Goal: Check status: Check status

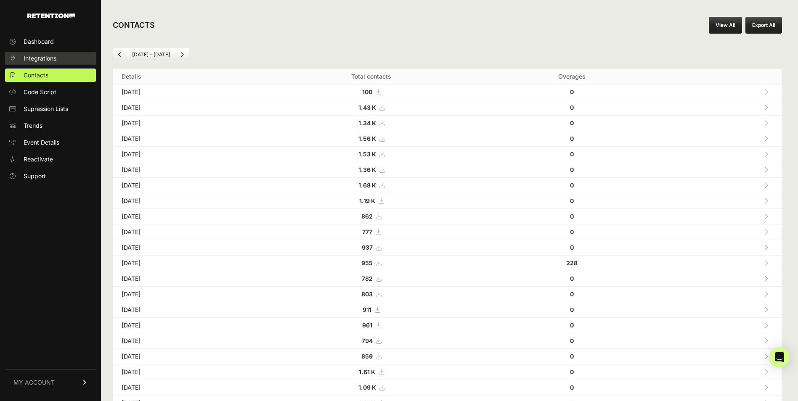
click at [74, 64] on link "Integrations" at bounding box center [50, 58] width 91 height 13
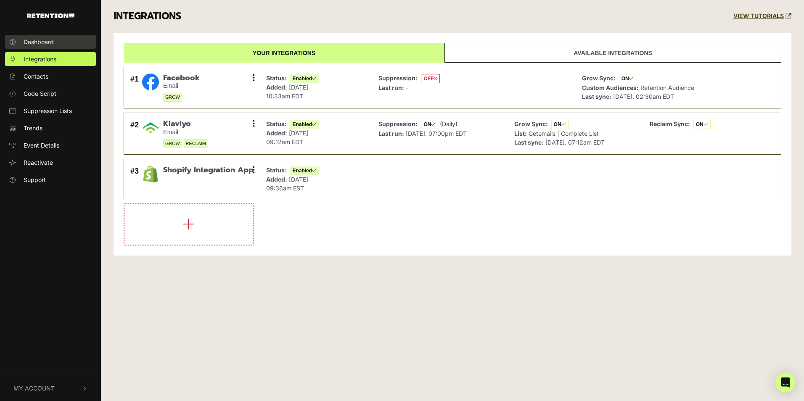
click at [50, 43] on span "Dashboard" at bounding box center [39, 41] width 30 height 9
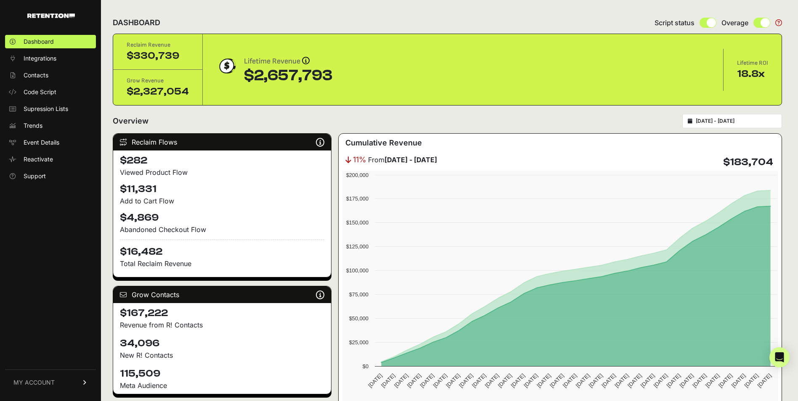
click at [726, 116] on div "[DATE] - [DATE]" at bounding box center [732, 121] width 100 height 14
click at [743, 123] on input "[DATE] - [DATE]" at bounding box center [736, 121] width 81 height 7
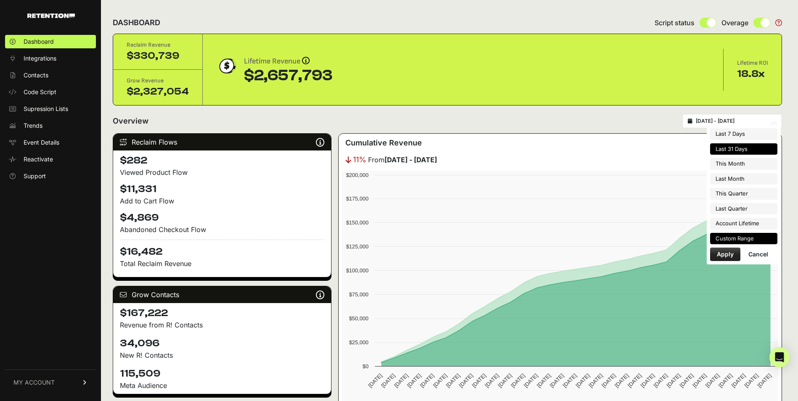
click at [743, 243] on li "Custom Range" at bounding box center [743, 239] width 67 height 12
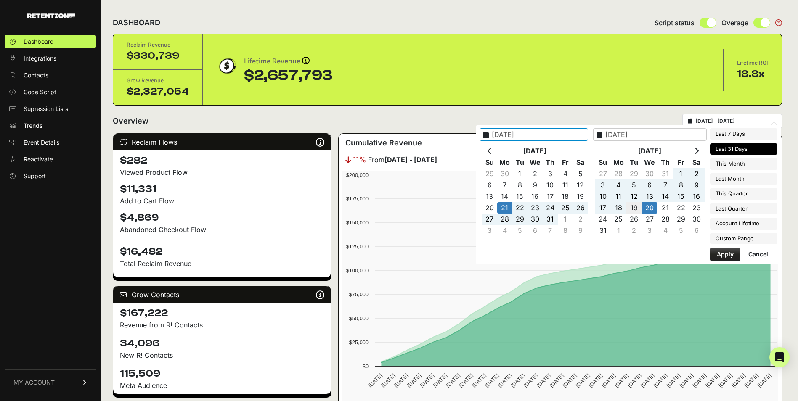
type input "2025-08-19"
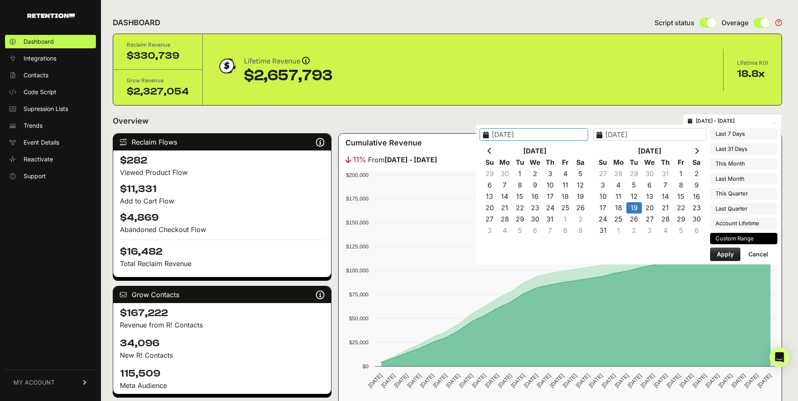
type input "2025-08-19"
click at [730, 250] on button "Apply" at bounding box center [725, 254] width 30 height 13
type input "[DATE] - [DATE]"
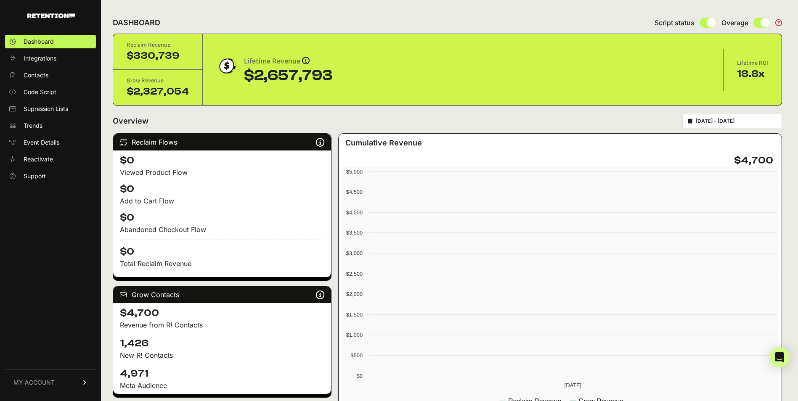
click at [747, 120] on input "2025-08-19 - 2025-08-19" at bounding box center [736, 121] width 81 height 7
type input "2025-08-19"
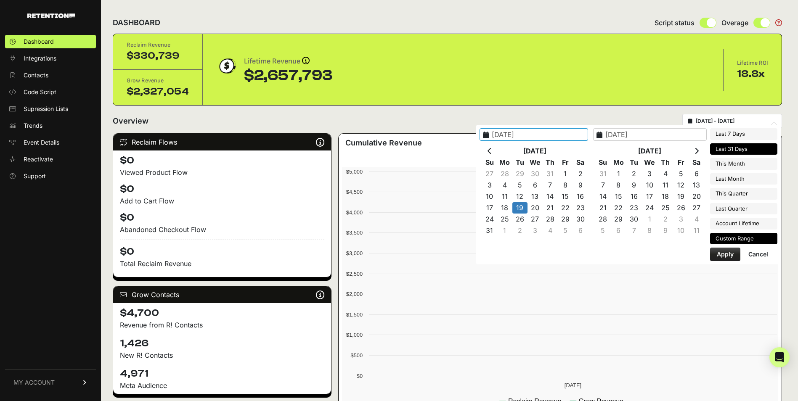
type input "2025-08-14"
type input "2025-08-20"
type input "2025-08-19"
type input "2025-07-21"
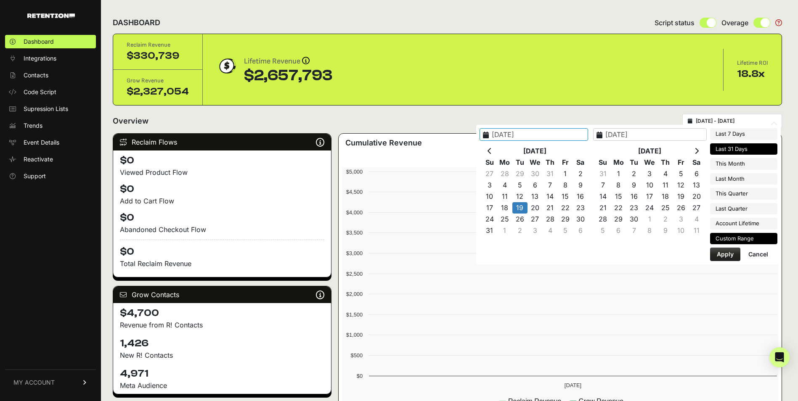
type input "2025-08-20"
type input "2025-08-01"
type input "2025-08-31"
type input "2025-08-19"
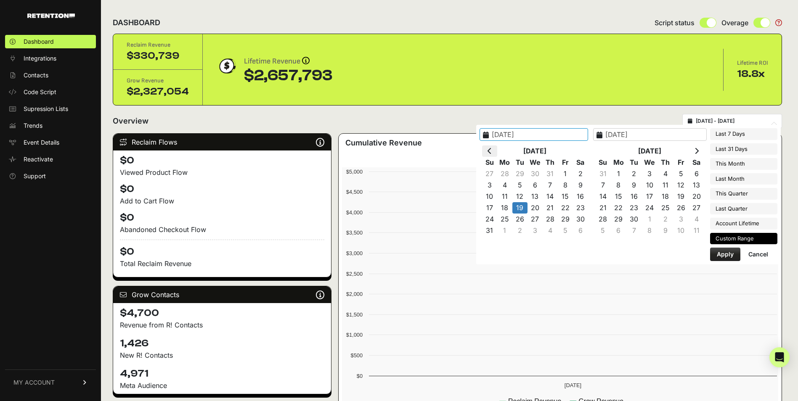
click at [497, 149] on th at bounding box center [489, 151] width 15 height 11
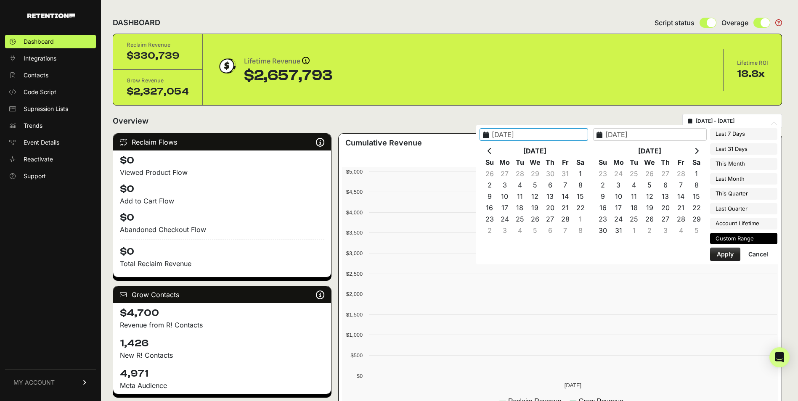
click at [497, 149] on th at bounding box center [489, 151] width 15 height 11
click at [492, 151] on icon at bounding box center [489, 151] width 4 height 7
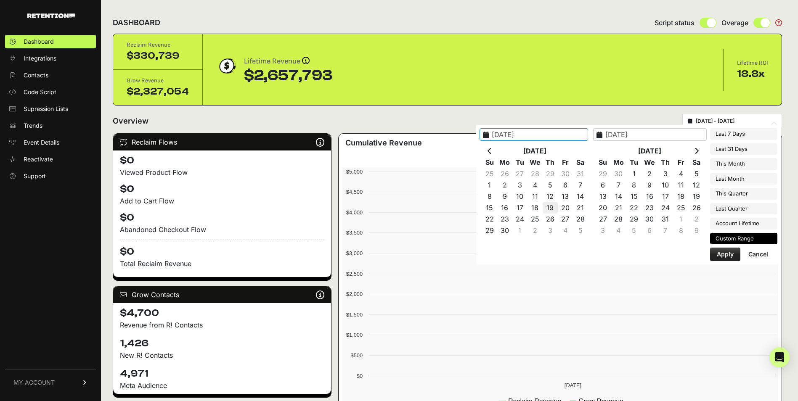
type input "2024-09-19"
type input "2024-09-30"
type input "2024-09-19"
click at [726, 254] on button "Apply" at bounding box center [725, 254] width 30 height 13
type input "2024-09-19 - 2024-09-30"
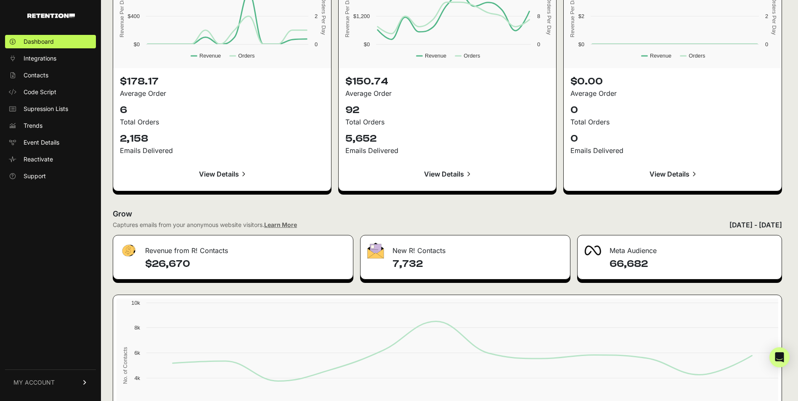
scroll to position [906, 0]
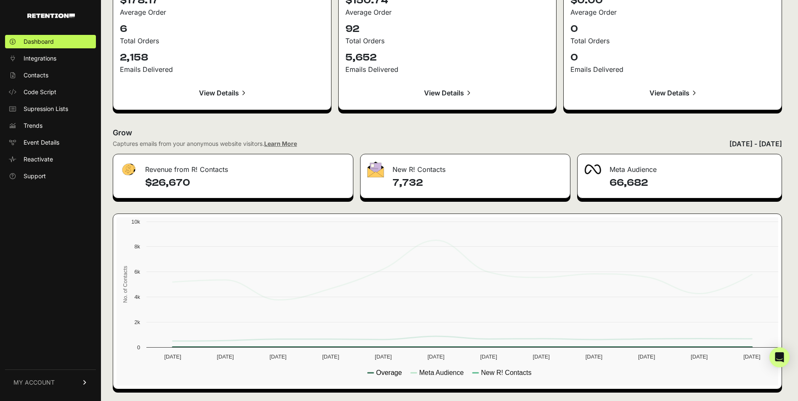
click at [390, 371] on text "Overage" at bounding box center [389, 372] width 26 height 7
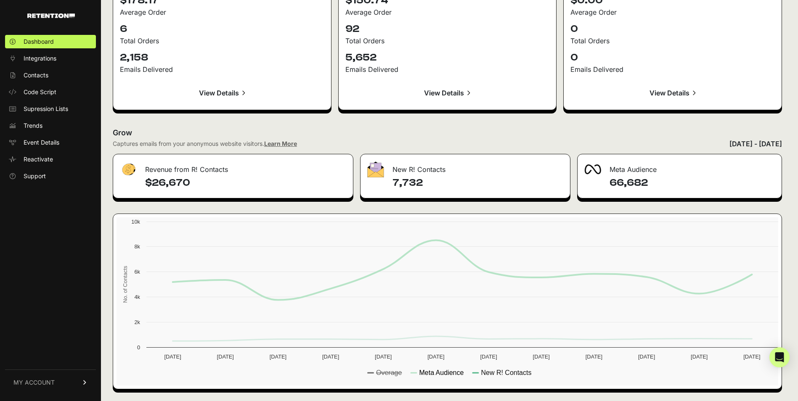
click at [447, 371] on text "Meta Audience" at bounding box center [441, 372] width 45 height 7
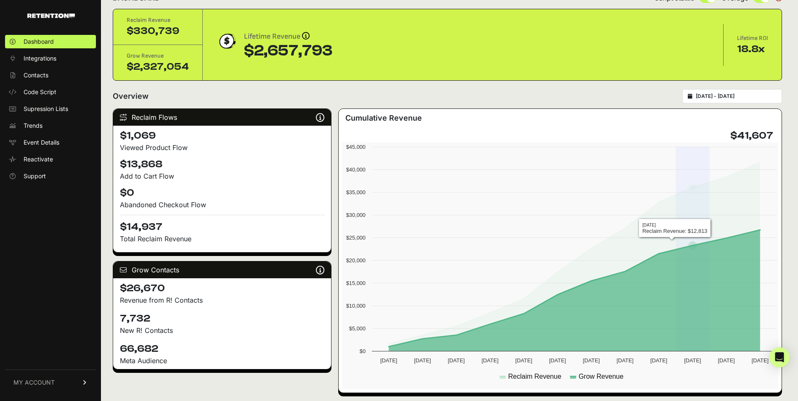
scroll to position [23, 0]
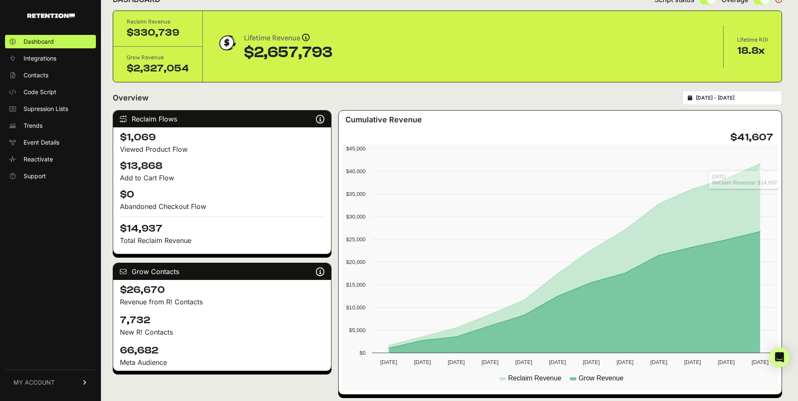
type input "[DATE]"
click at [747, 97] on input "[DATE] - [DATE]" at bounding box center [736, 98] width 81 height 7
type input "[DATE]"
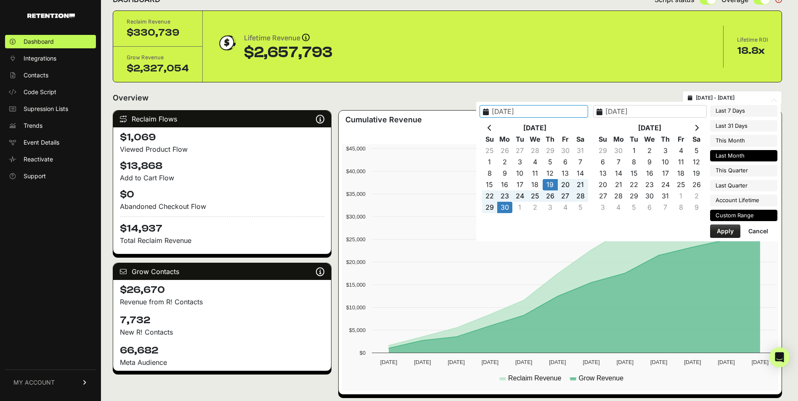
type input "[DATE]"
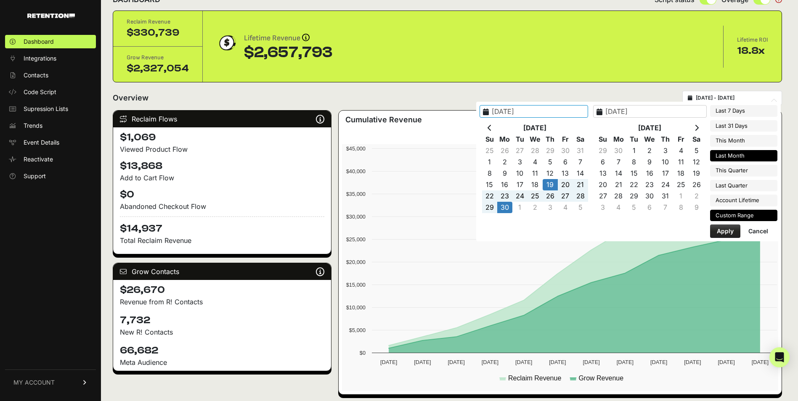
type input "[DATE]"
type input "2025-07-01"
type input "2025-07-31"
type input "[DATE]"
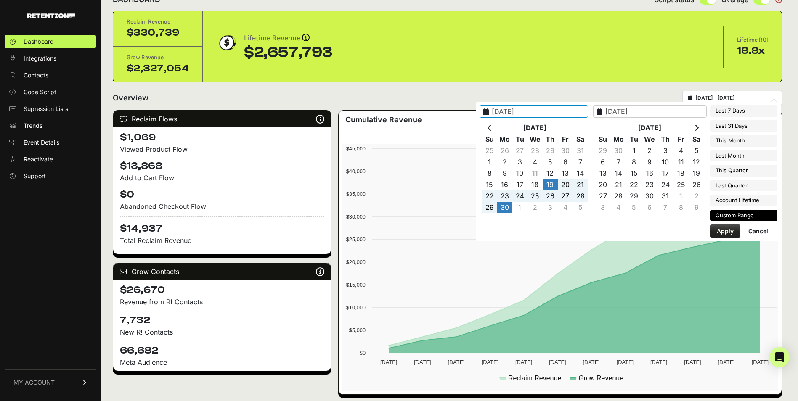
type input "2025-07-01"
type input "2025-09-30"
type input "2025-04-01"
type input "2025-06-30"
type input "2024-09-19"
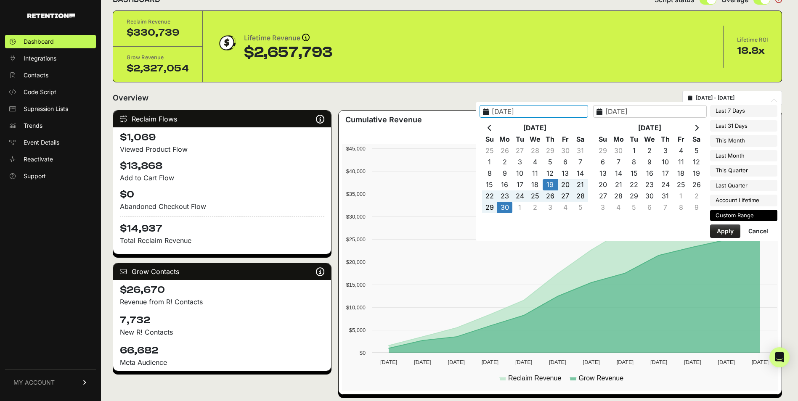
type input "2024-09-30"
click at [497, 132] on th at bounding box center [489, 127] width 15 height 11
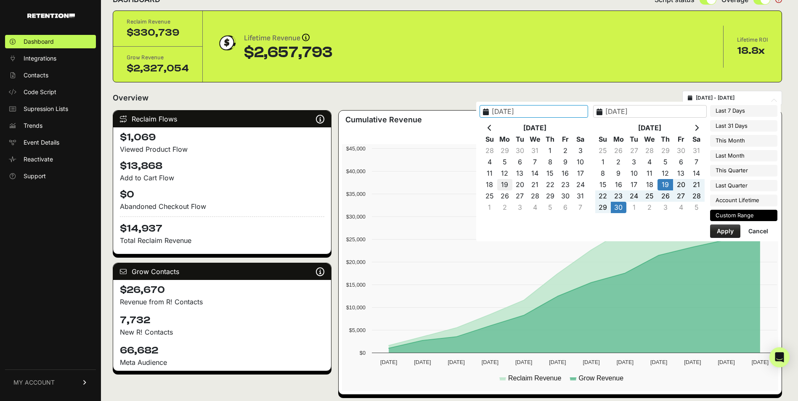
type input "2024-08-19"
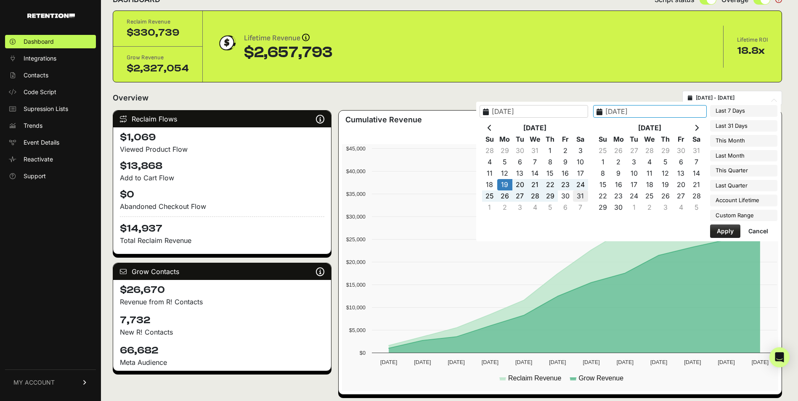
type input "2024-08-31"
type input "2024-08-19"
click at [733, 229] on button "Apply" at bounding box center [725, 231] width 30 height 13
type input "[DATE] - [DATE]"
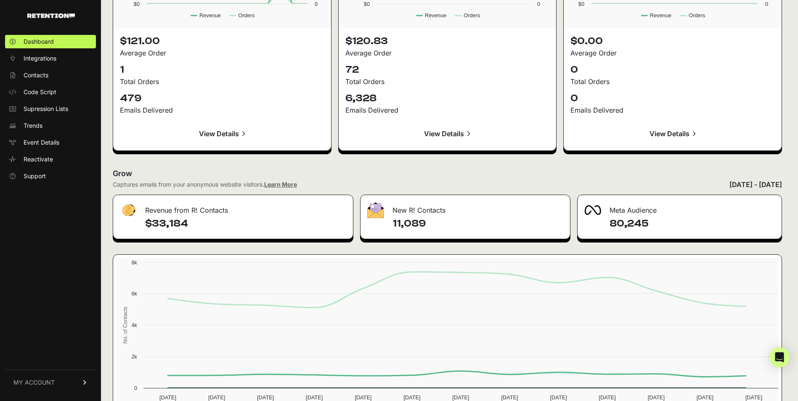
scroll to position [906, 0]
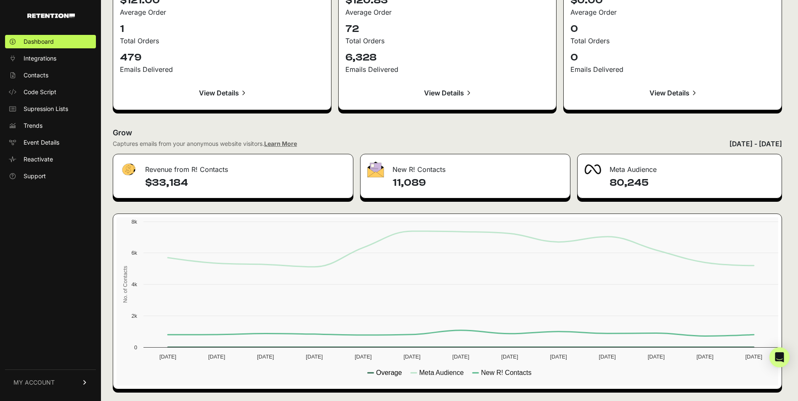
click at [376, 373] on text "Overage" at bounding box center [389, 372] width 26 height 7
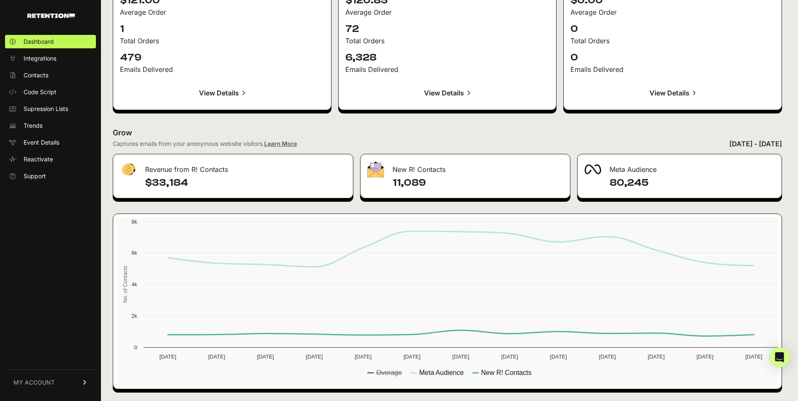
click at [453, 374] on text "Meta Audience" at bounding box center [441, 372] width 45 height 7
